Goal: Navigation & Orientation: Find specific page/section

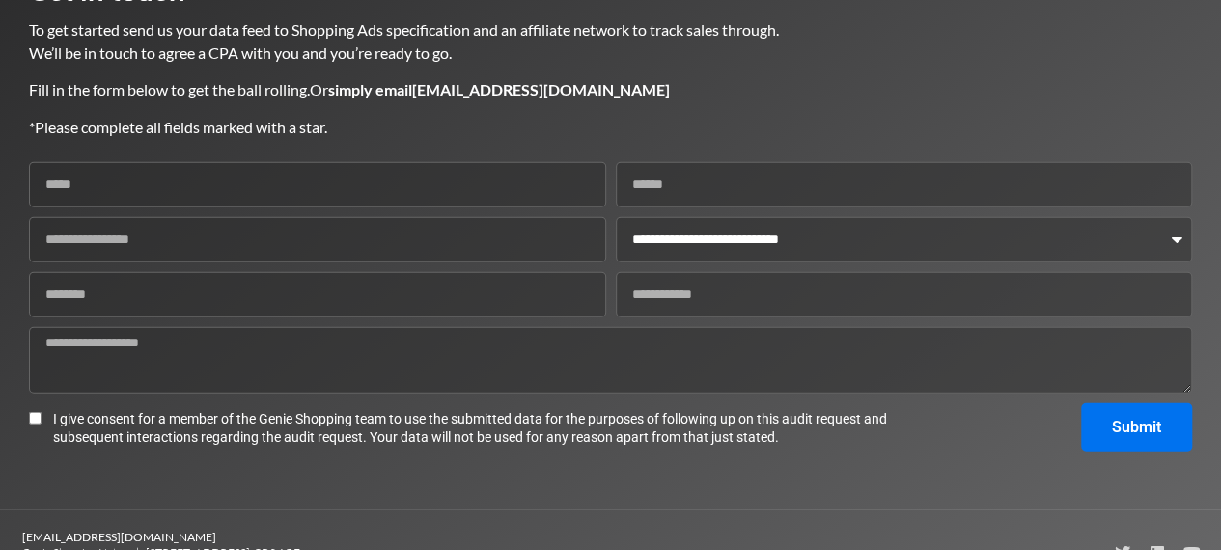
scroll to position [2437, 0]
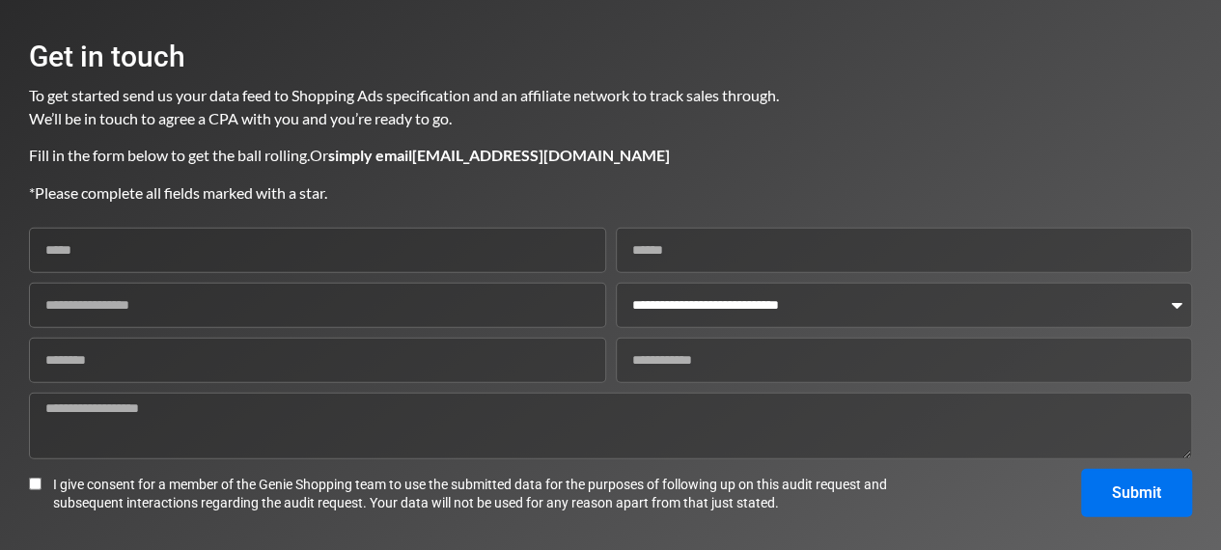
click at [1143, 120] on div at bounding box center [999, 130] width 385 height 176
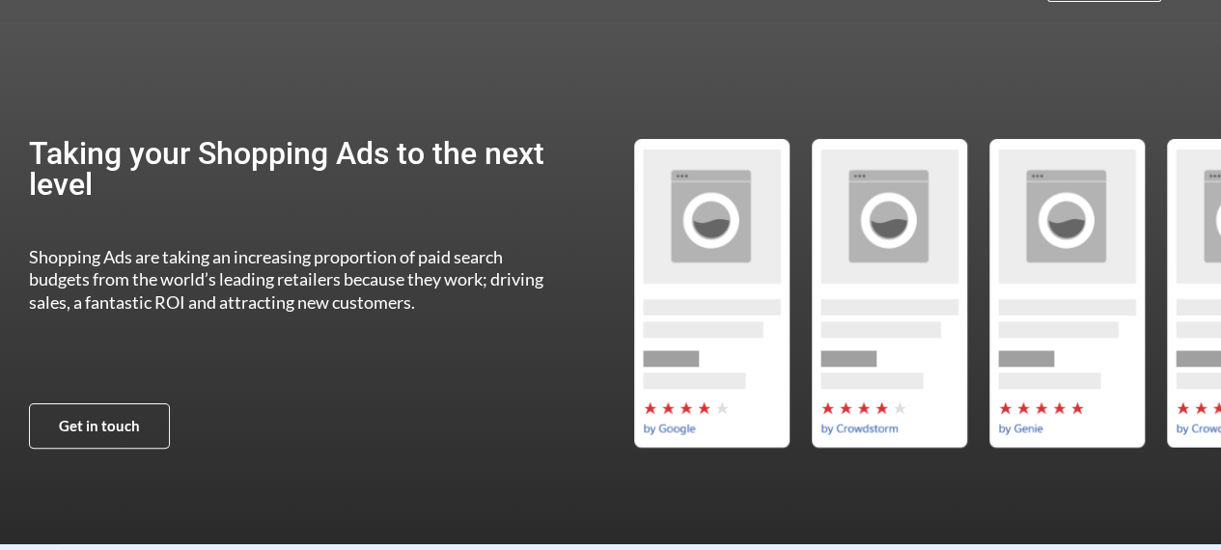
scroll to position [0, 0]
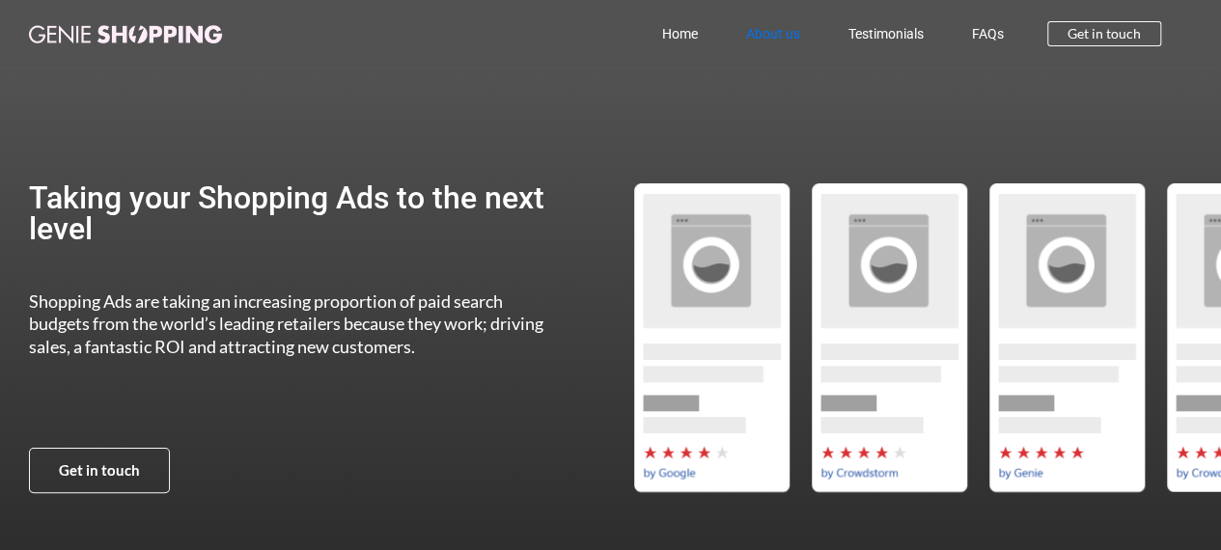
click at [801, 31] on link "About us" at bounding box center [773, 34] width 102 height 44
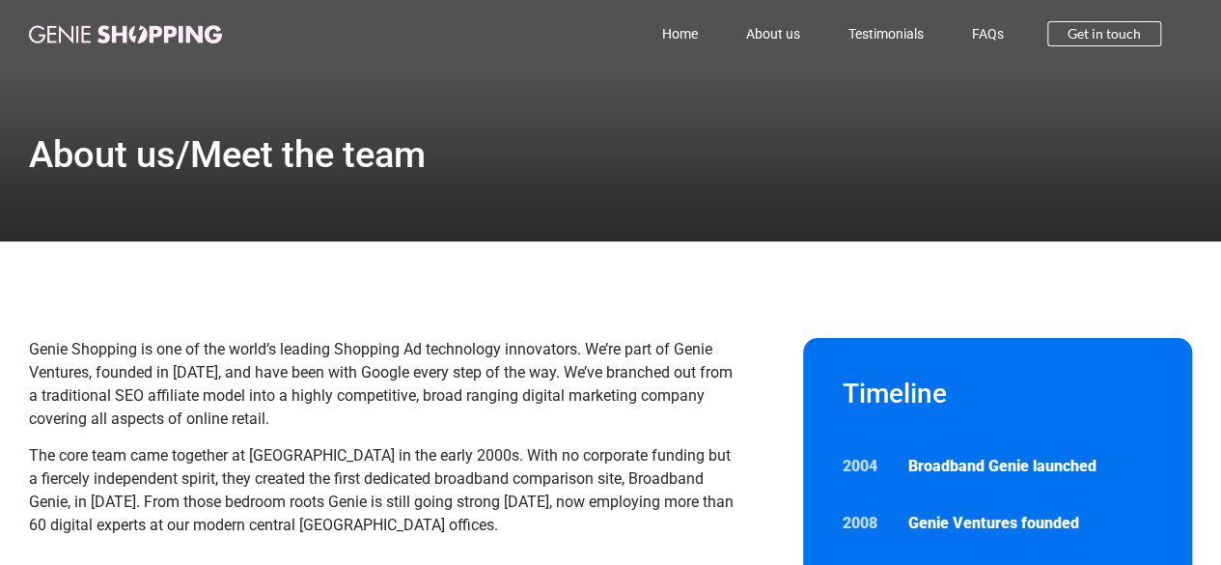
click at [531, 157] on div "About us/Meet the team" at bounding box center [610, 154] width 1163 height 37
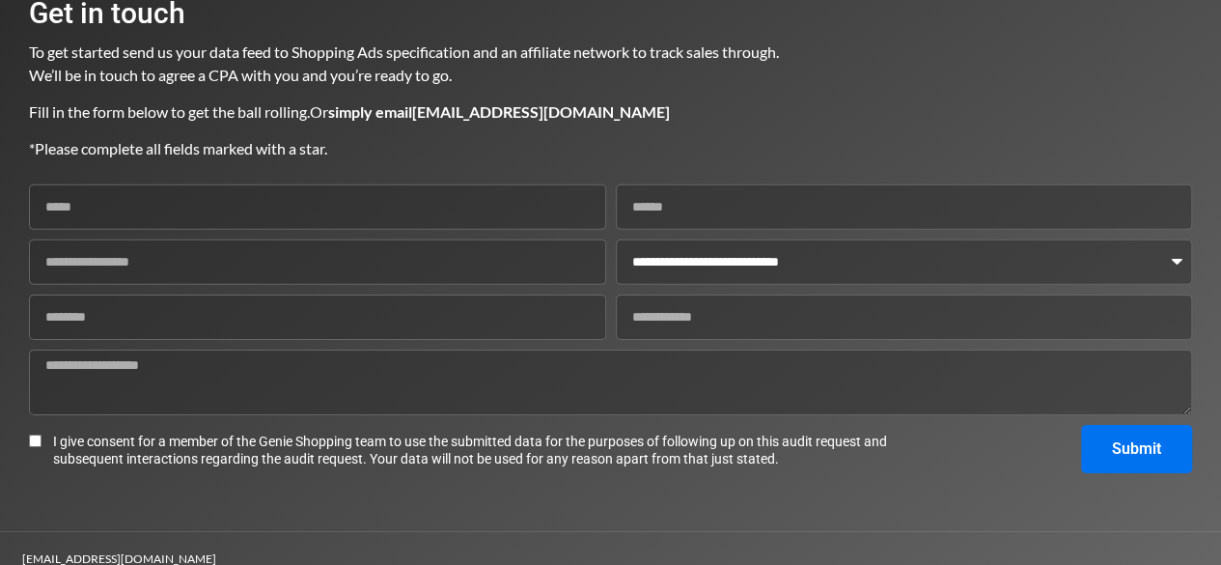
scroll to position [2954, 0]
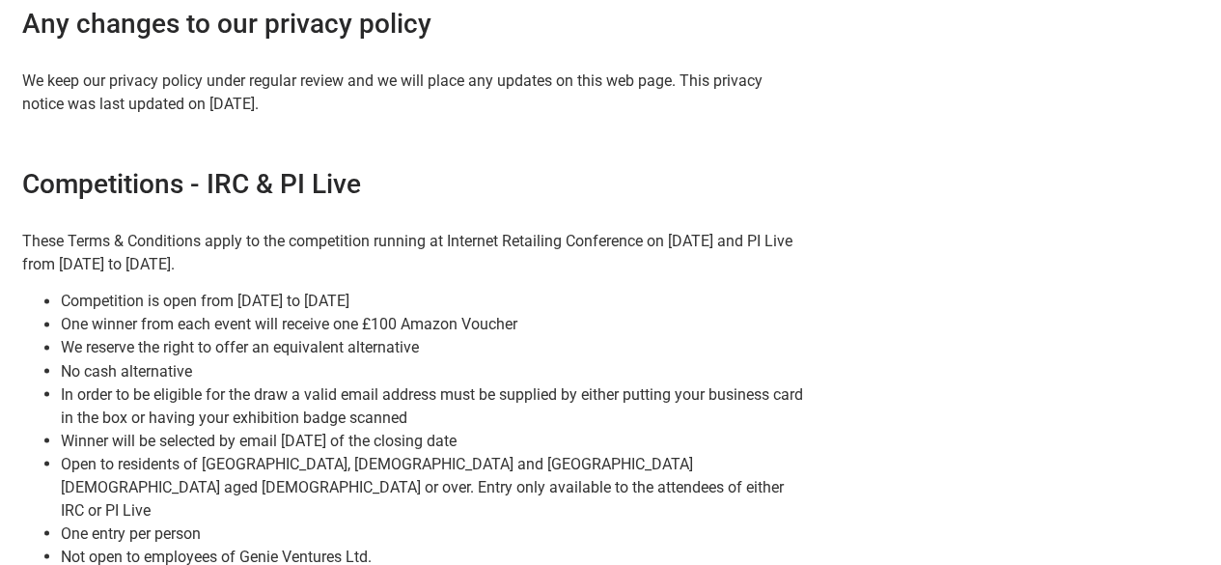
scroll to position [1545, 0]
